Goal: Task Accomplishment & Management: Use online tool/utility

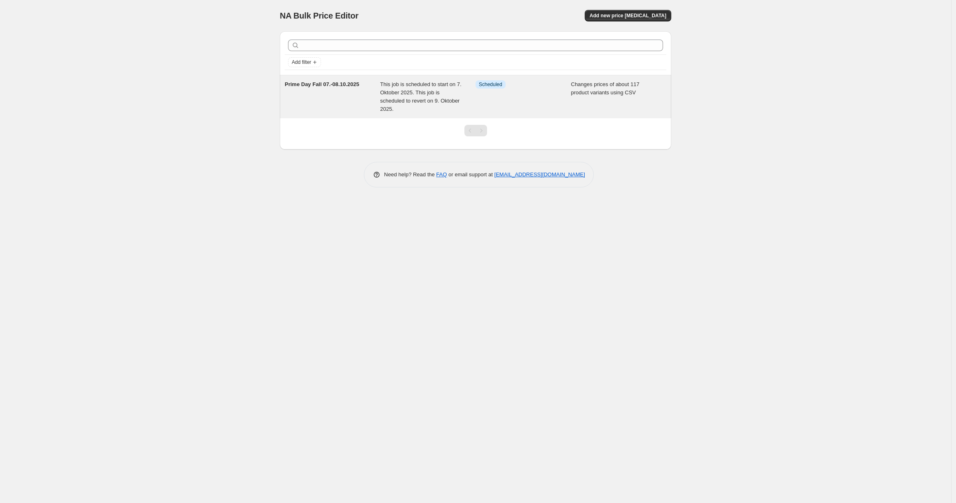
click at [447, 93] on span "This job is scheduled to start on 7. Oktober 2025. This job is scheduled to rev…" at bounding box center [420, 96] width 81 height 31
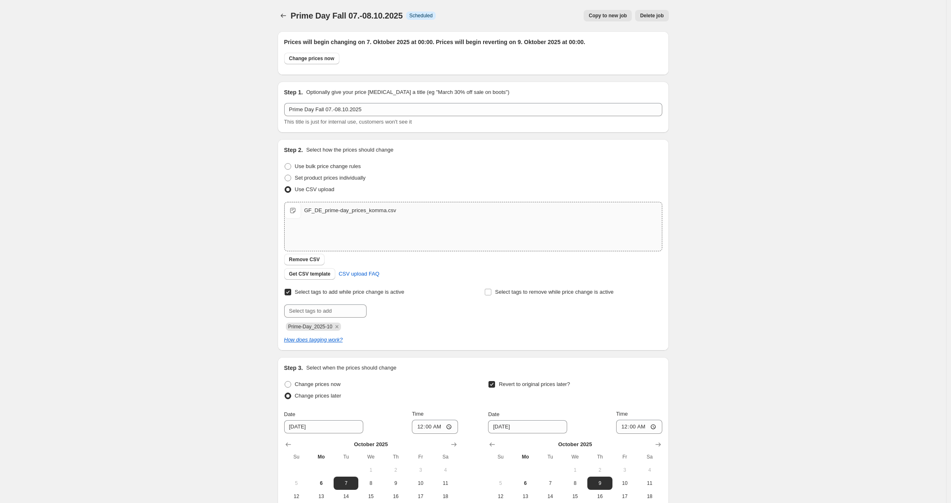
click at [363, 211] on div "GF_DE_prime-day_prices_komma.csv" at bounding box center [350, 210] width 92 height 8
drag, startPoint x: 217, startPoint y: 247, endPoint x: 233, endPoint y: 238, distance: 18.4
click at [217, 247] on div "Prime Day Fall 07.-08.10.2025. This page is ready Prime Day Fall 07.-08.10.2025…" at bounding box center [473, 309] width 946 height 619
click at [787, 187] on div "Prime Day Fall 07.-08.10.2025. This page is ready Prime Day Fall 07.-08.10.2025…" at bounding box center [473, 309] width 946 height 619
drag, startPoint x: 309, startPoint y: 211, endPoint x: 401, endPoint y: 214, distance: 91.9
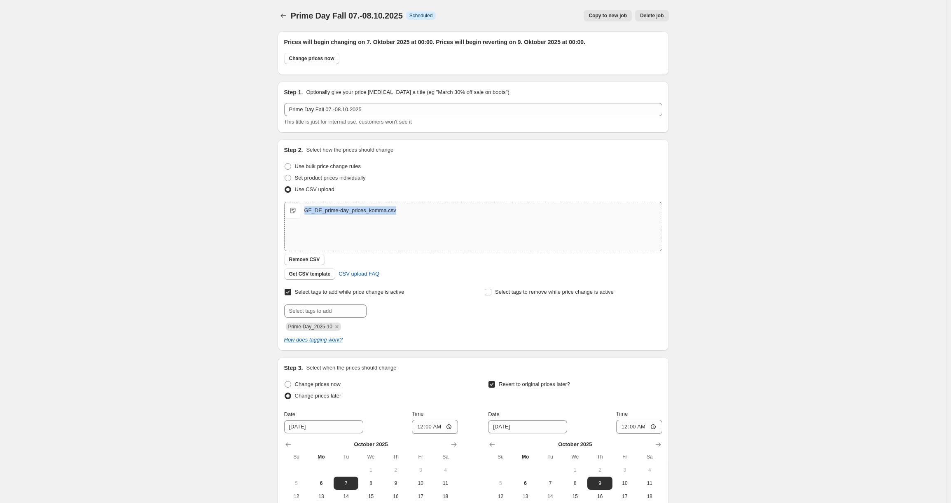
click at [396, 214] on div "GF_DE_prime-day_prices_komma.csv" at bounding box center [350, 210] width 92 height 8
copy div "GF_DE_prime-day_prices_komma.csv"
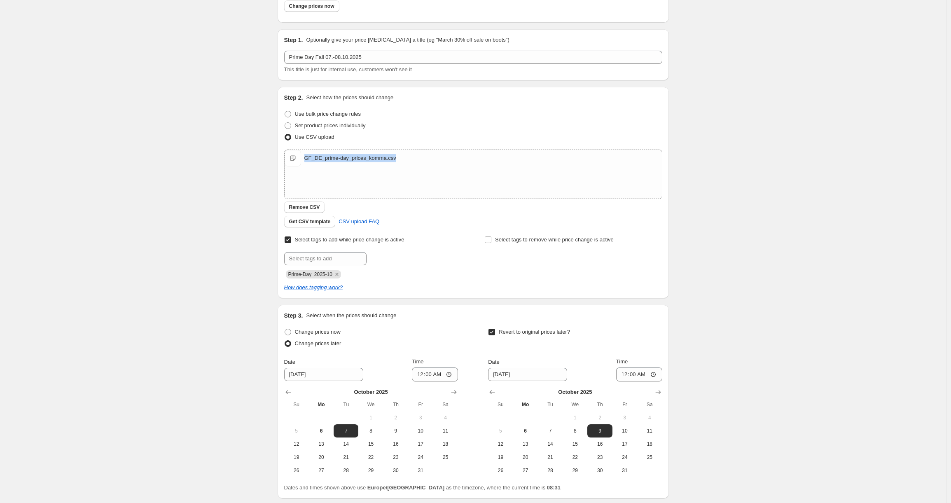
scroll to position [116, 0]
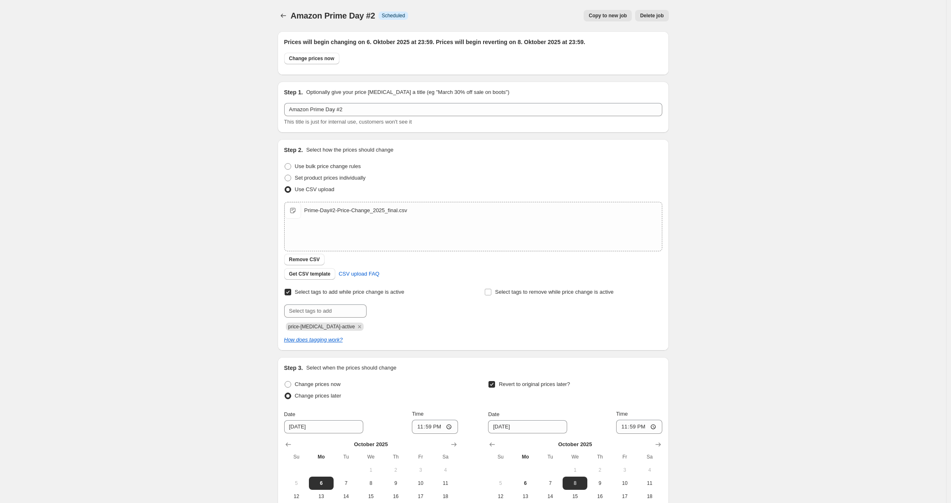
click at [100, 83] on div "Amazon Prime Day #2. This page is ready Amazon Prime Day #2 Info Scheduled Copy…" at bounding box center [473, 309] width 946 height 619
